Goal: Task Accomplishment & Management: Use online tool/utility

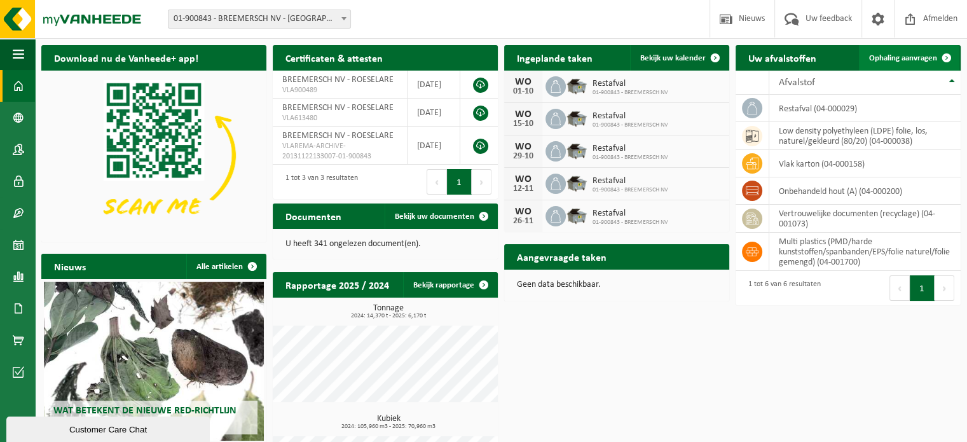
click at [905, 56] on span "Ophaling aanvragen" at bounding box center [903, 58] width 68 height 8
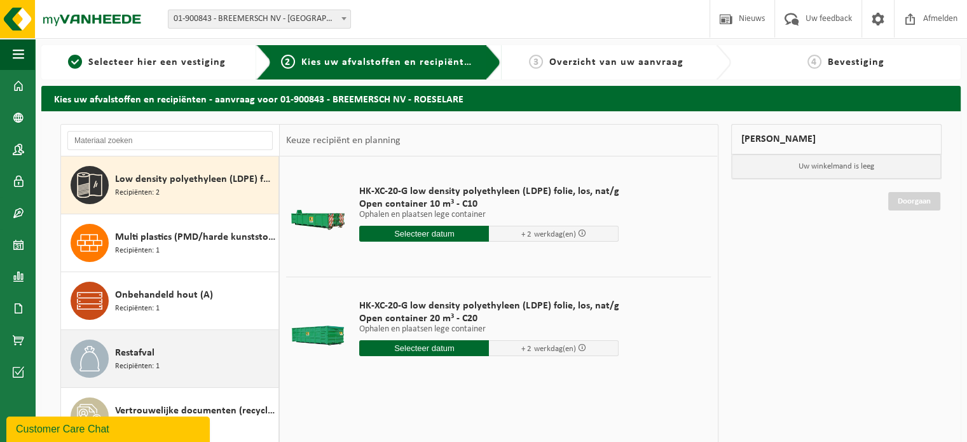
click at [147, 353] on span "Restafval" at bounding box center [134, 352] width 39 height 15
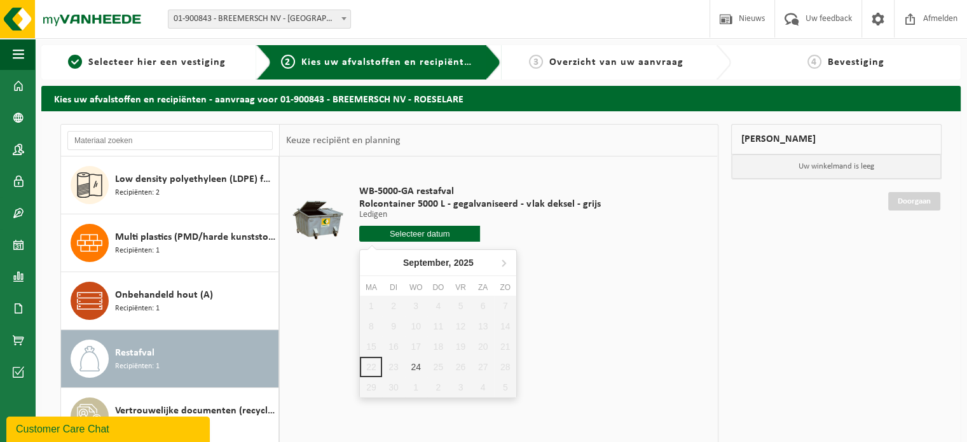
click at [423, 233] on input "text" at bounding box center [419, 234] width 121 height 16
click at [421, 362] on div "24" at bounding box center [416, 367] width 22 height 20
type input "Van [DATE]"
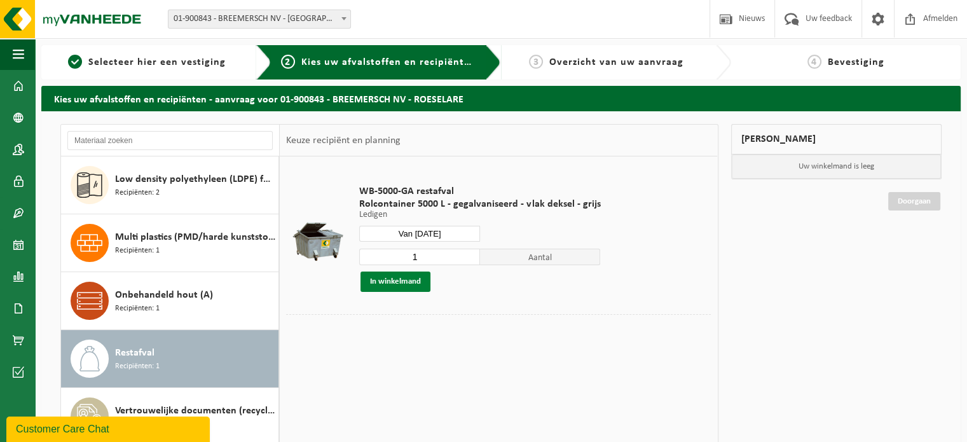
click at [415, 282] on button "In winkelmand" at bounding box center [395, 281] width 70 height 20
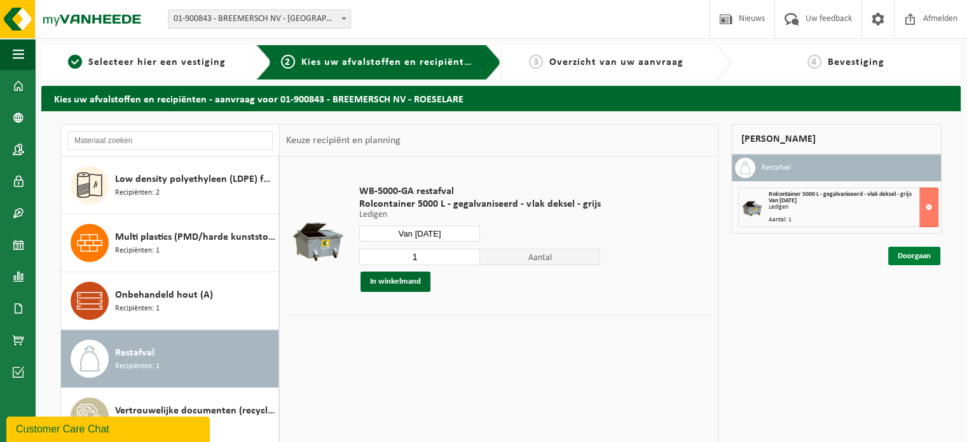
click at [917, 259] on link "Doorgaan" at bounding box center [914, 256] width 52 height 18
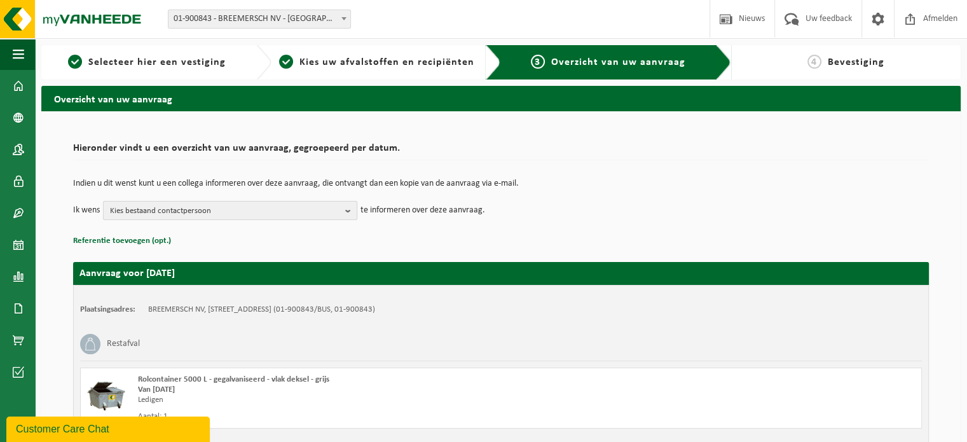
click at [332, 208] on span "Kies bestaand contactpersoon" at bounding box center [225, 211] width 230 height 19
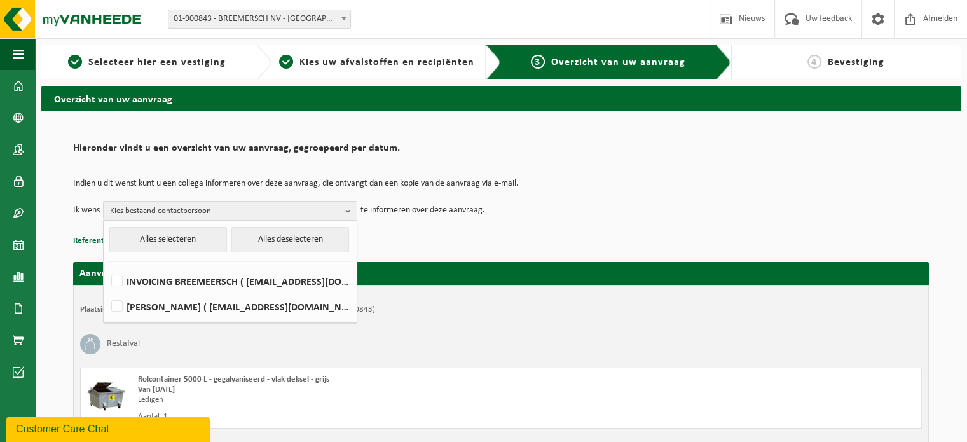
click at [587, 226] on div "Indien u dit wenst kunt u een collega informeren over deze aanvraag, die ontvan…" at bounding box center [501, 200] width 856 height 66
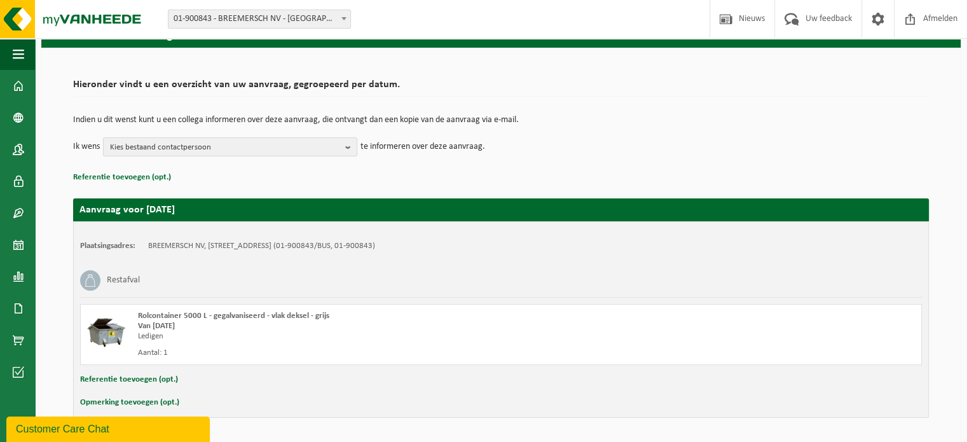
scroll to position [102, 0]
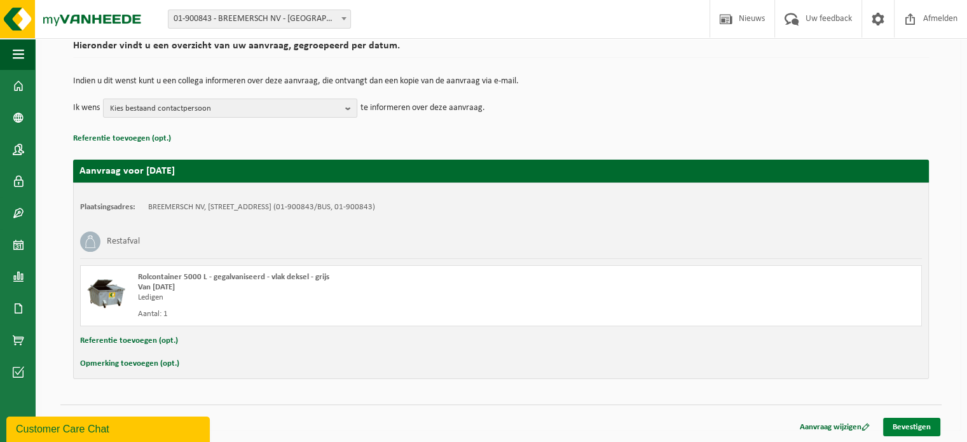
click at [922, 430] on link "Bevestigen" at bounding box center [911, 427] width 57 height 18
